Goal: Task Accomplishment & Management: Complete application form

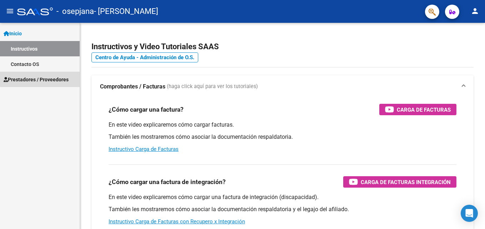
click at [48, 78] on span "Prestadores / Proveedores" at bounding box center [36, 80] width 65 height 8
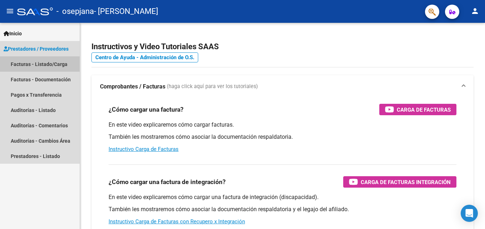
click at [50, 62] on link "Facturas - Listado/Carga" at bounding box center [40, 63] width 80 height 15
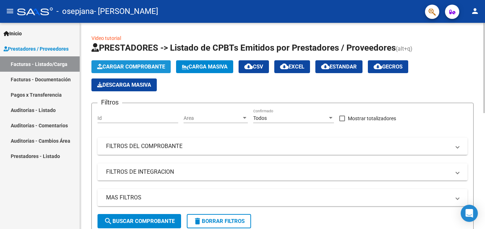
click at [132, 65] on span "Cargar Comprobante" at bounding box center [131, 67] width 68 height 6
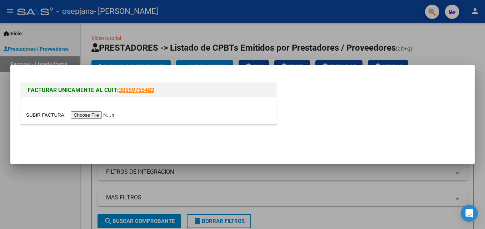
click at [99, 113] on input "file" at bounding box center [71, 114] width 90 height 7
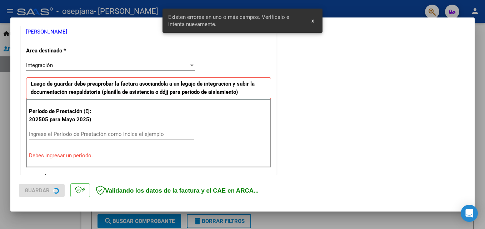
scroll to position [161, 0]
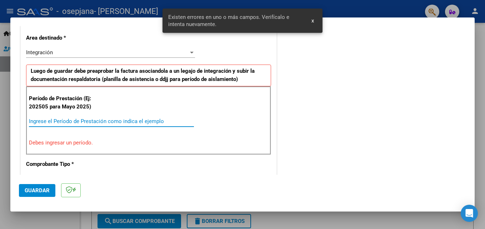
click at [94, 124] on input "Ingrese el Período de Prestación como indica el ejemplo" at bounding box center [111, 121] width 165 height 6
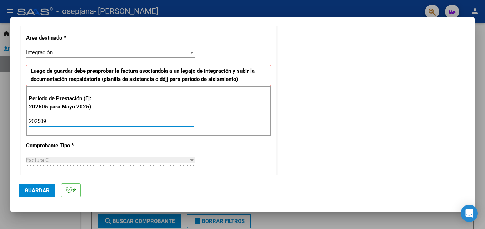
type input "202509"
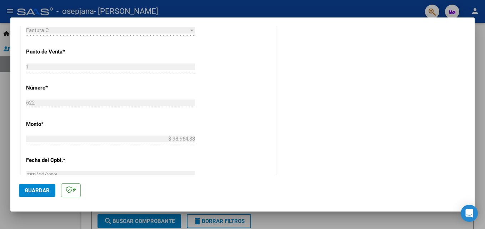
click at [469, 135] on mat-dialog-content "COMPROBANTE VER COMPROBANTE El comprobante fue leído exitosamente. DATOS DEL CO…" at bounding box center [242, 100] width 464 height 149
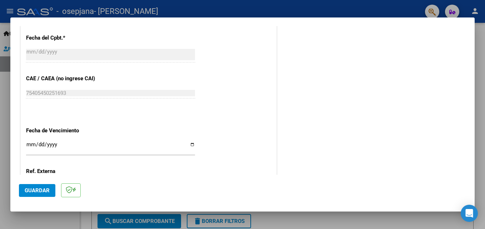
scroll to position [421, 0]
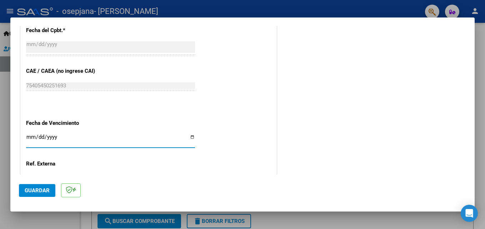
click at [191, 139] on input "Ingresar la fecha" at bounding box center [110, 139] width 169 height 11
type input "[DATE]"
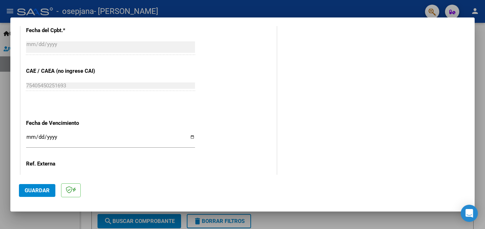
scroll to position [435, 0]
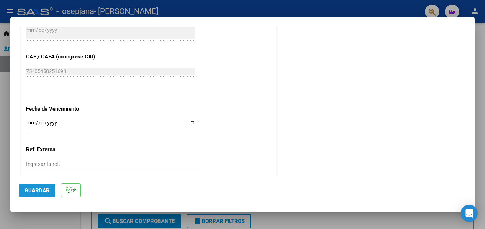
click at [35, 189] on span "Guardar" at bounding box center [37, 190] width 25 height 6
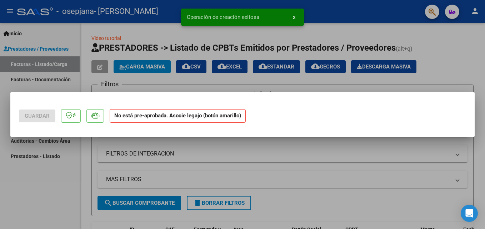
scroll to position [0, 0]
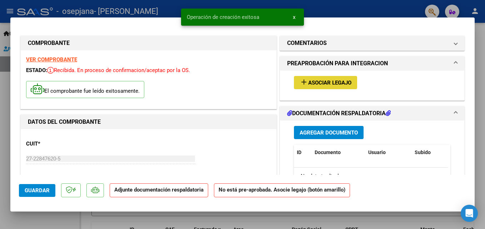
click at [311, 83] on span "Asociar Legajo" at bounding box center [329, 83] width 43 height 6
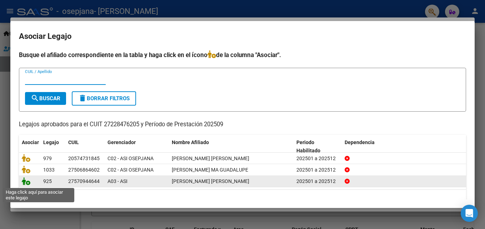
click at [29, 184] on icon at bounding box center [26, 181] width 9 height 8
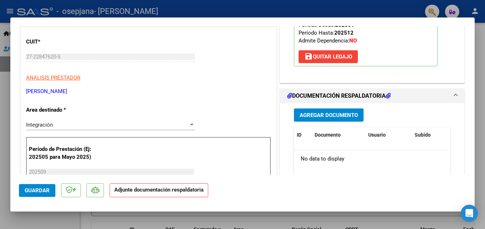
scroll to position [143, 0]
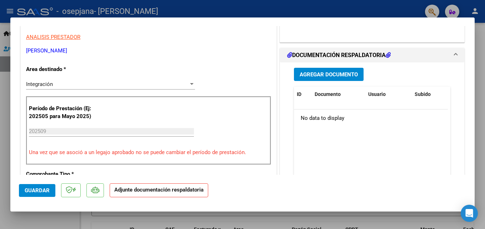
click at [308, 78] on span "Agregar Documento" at bounding box center [329, 74] width 58 height 6
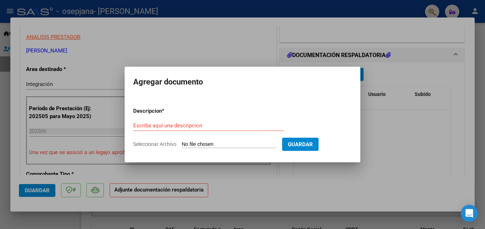
click at [166, 129] on div "Escriba aquí una descripcion" at bounding box center [208, 125] width 151 height 11
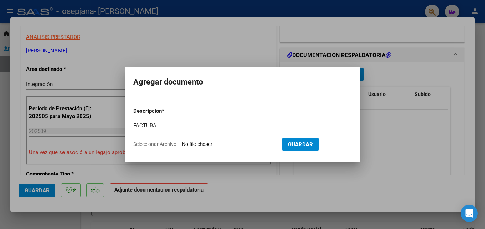
type input "FACTURA"
click at [187, 141] on input "Seleccionar Archivo" at bounding box center [229, 144] width 95 height 7
type input "C:\fakepath\FACT [PERSON_NAME] B SEPT.pdf"
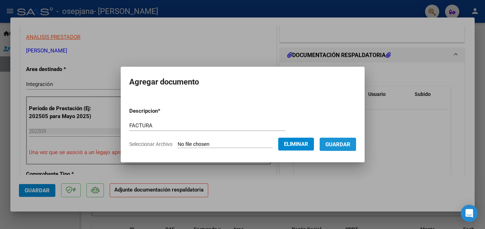
click at [349, 138] on button "Guardar" at bounding box center [338, 144] width 36 height 13
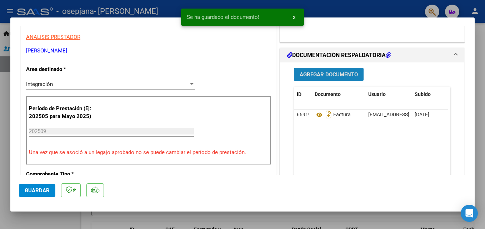
click at [337, 78] on span "Agregar Documento" at bounding box center [329, 74] width 58 height 6
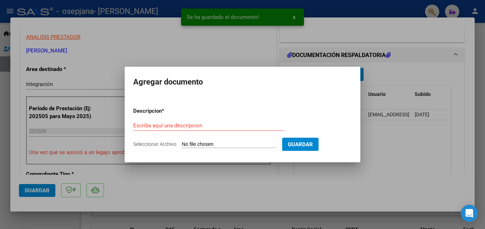
click at [178, 119] on form "Descripcion * Escriba aquí una descripcion Seleccionar Archivo Guardar" at bounding box center [242, 128] width 219 height 52
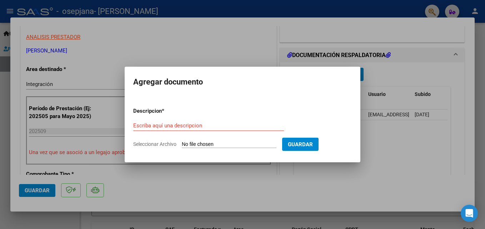
click at [172, 120] on div "Escriba aquí una descripcion" at bounding box center [208, 125] width 151 height 11
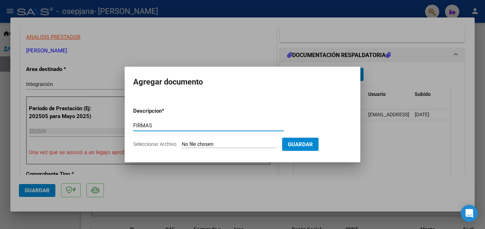
type input "FIRMAS"
click at [204, 142] on input "Seleccionar Archivo" at bounding box center [229, 144] width 95 height 7
type input "C:\fakepath\[PERSON_NAME] FIRMAS SEPT.jpg"
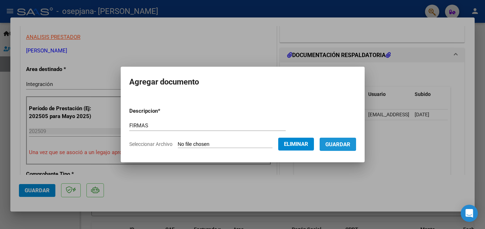
click at [348, 144] on span "Guardar" at bounding box center [337, 144] width 25 height 6
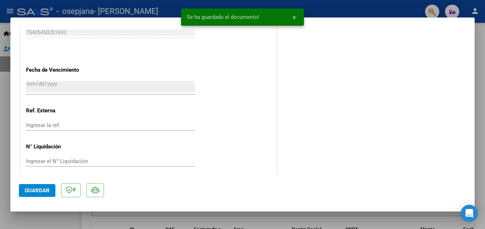
scroll to position [490, 0]
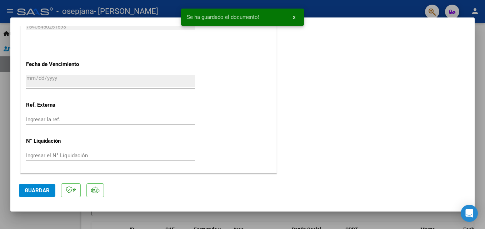
click at [39, 190] on span "Guardar" at bounding box center [37, 190] width 25 height 6
click at [1, 87] on div at bounding box center [242, 114] width 485 height 229
type input "$ 0,00"
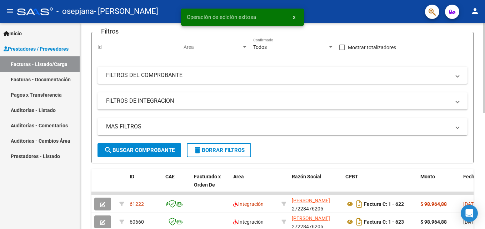
scroll to position [143, 0]
